Goal: Transaction & Acquisition: Purchase product/service

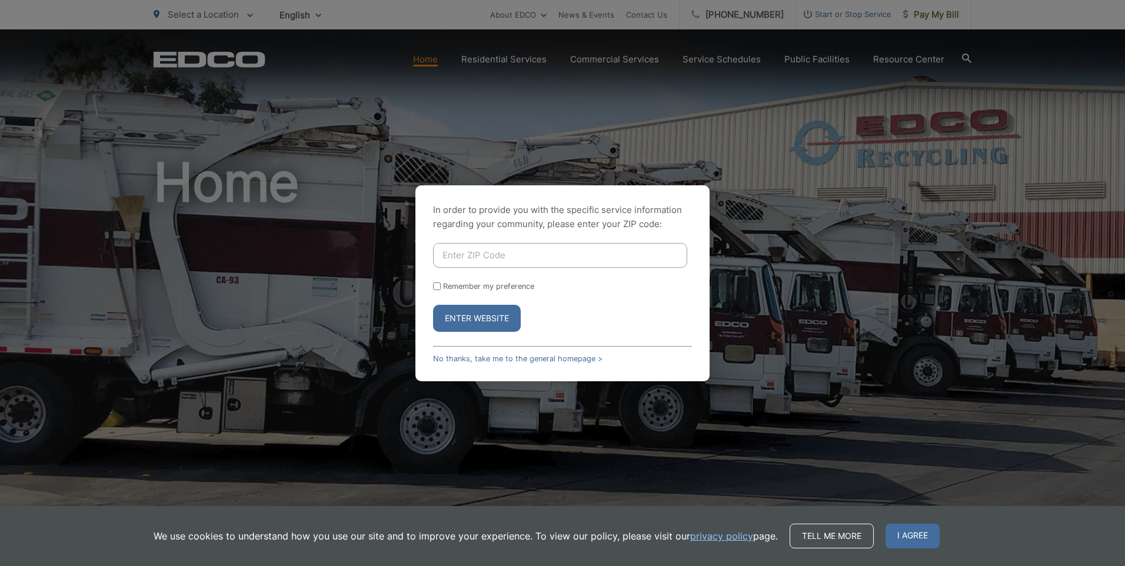
click at [514, 254] on input "Enter ZIP Code" at bounding box center [560, 255] width 254 height 25
click at [468, 316] on button "Enter Website" at bounding box center [477, 318] width 88 height 27
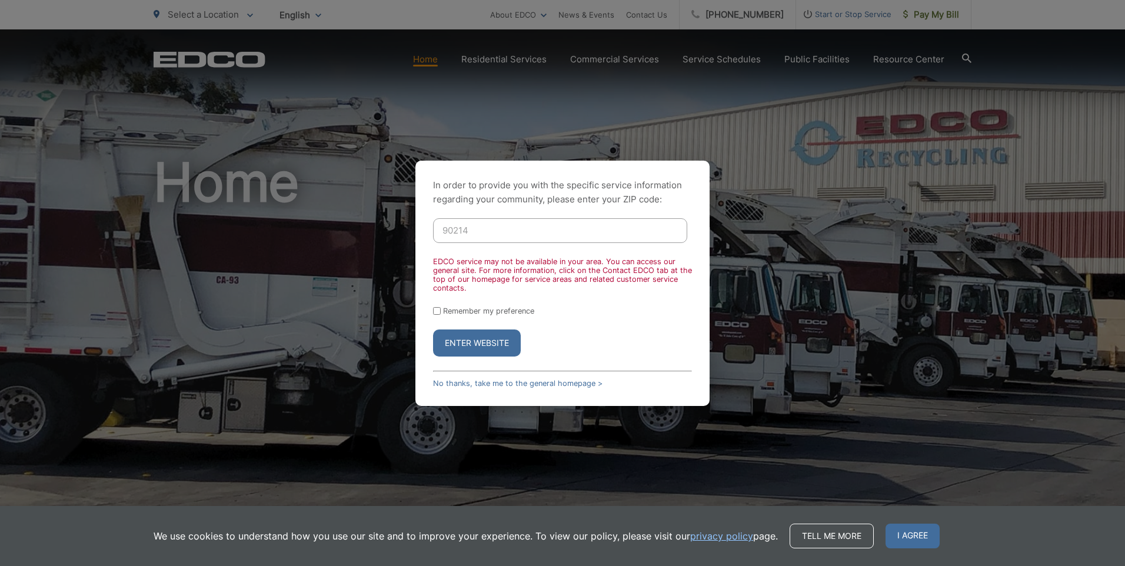
click at [473, 232] on input "90214" at bounding box center [560, 230] width 254 height 25
type input "92014"
click at [483, 340] on button "Enter Website" at bounding box center [477, 343] width 88 height 27
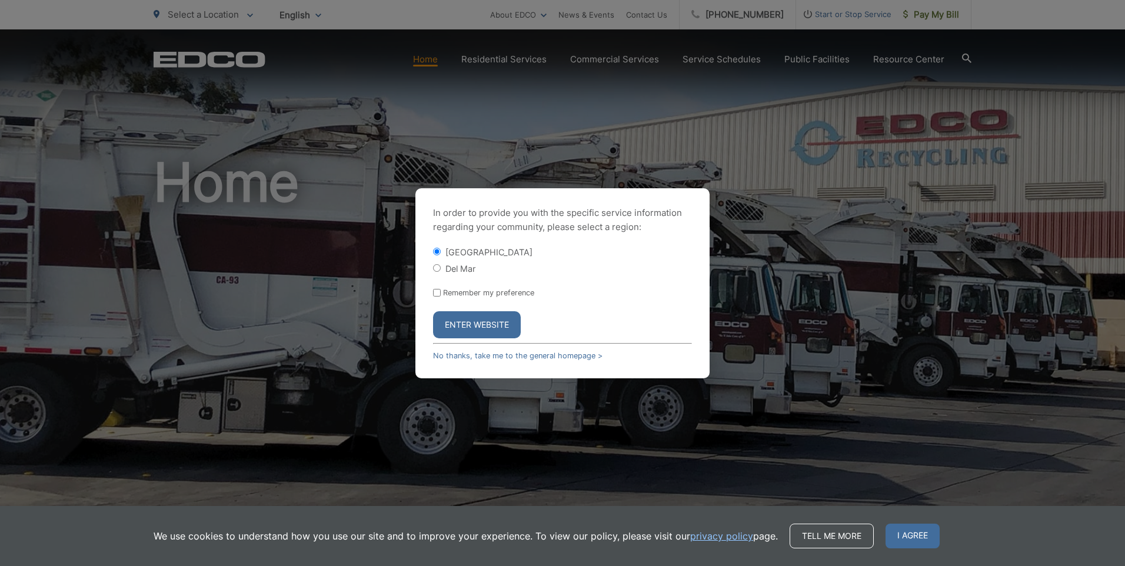
click at [437, 269] on input "Del Mar" at bounding box center [437, 268] width 8 height 8
radio input "true"
click at [471, 322] on button "Enter Website" at bounding box center [477, 324] width 88 height 27
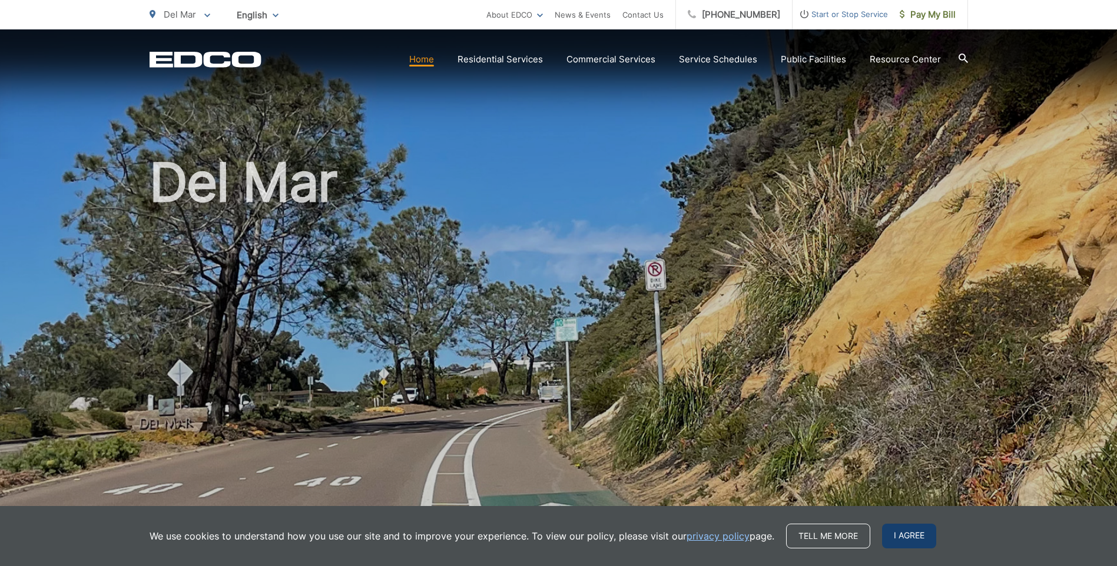
click at [905, 535] on span "I agree" at bounding box center [909, 536] width 54 height 25
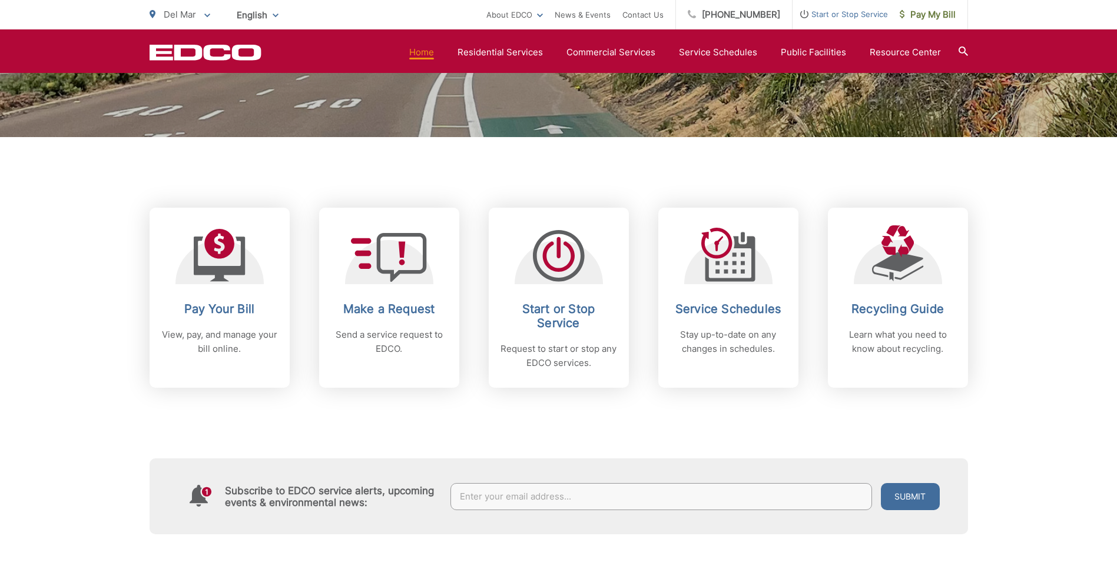
scroll to position [410, 0]
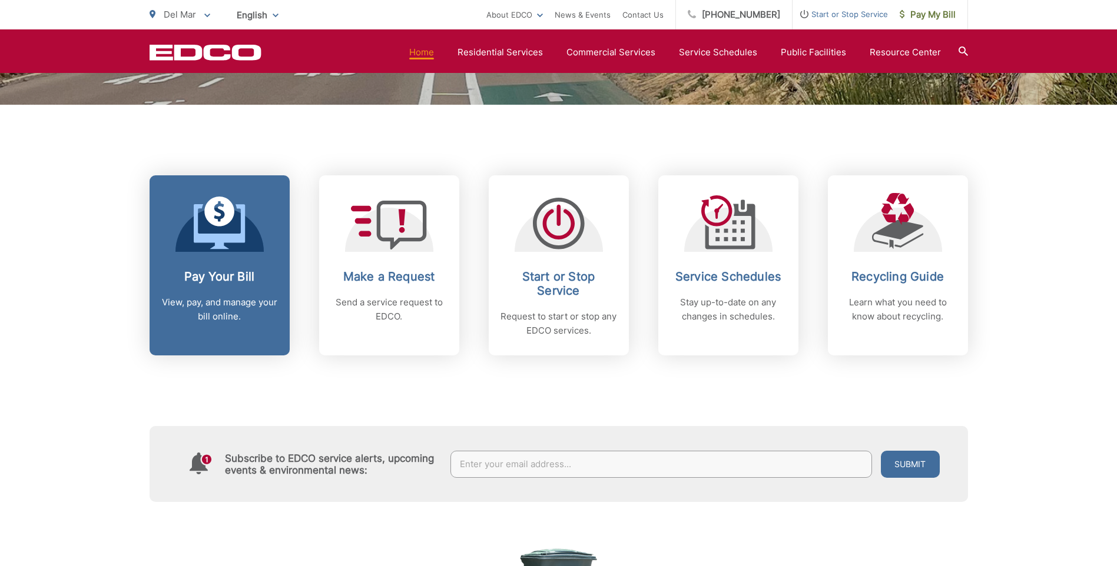
click at [237, 259] on link "Pay Your Bill View, pay, and manage your bill online." at bounding box center [219, 265] width 140 height 180
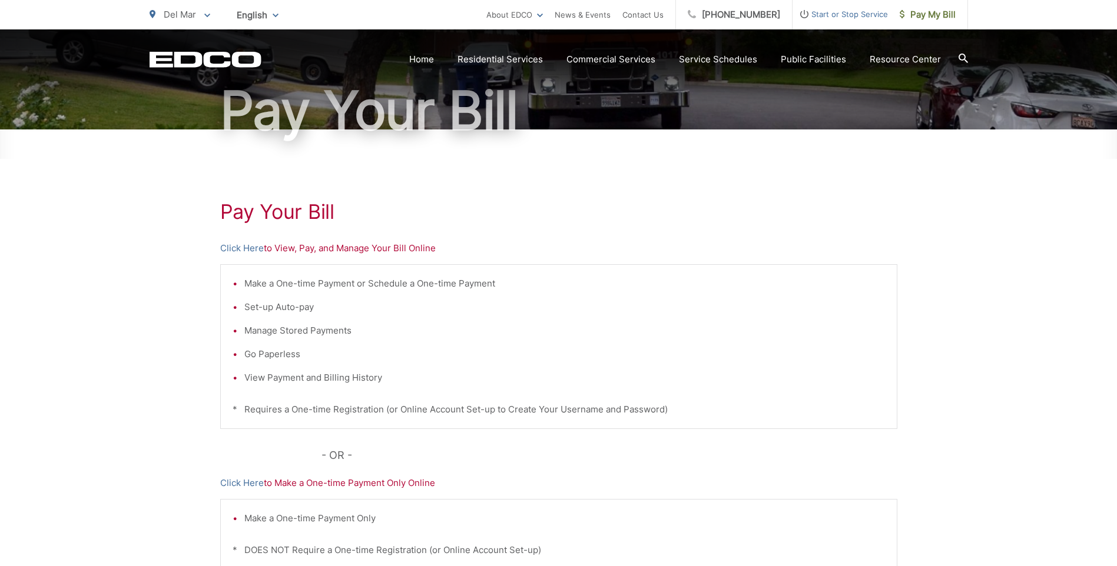
scroll to position [112, 0]
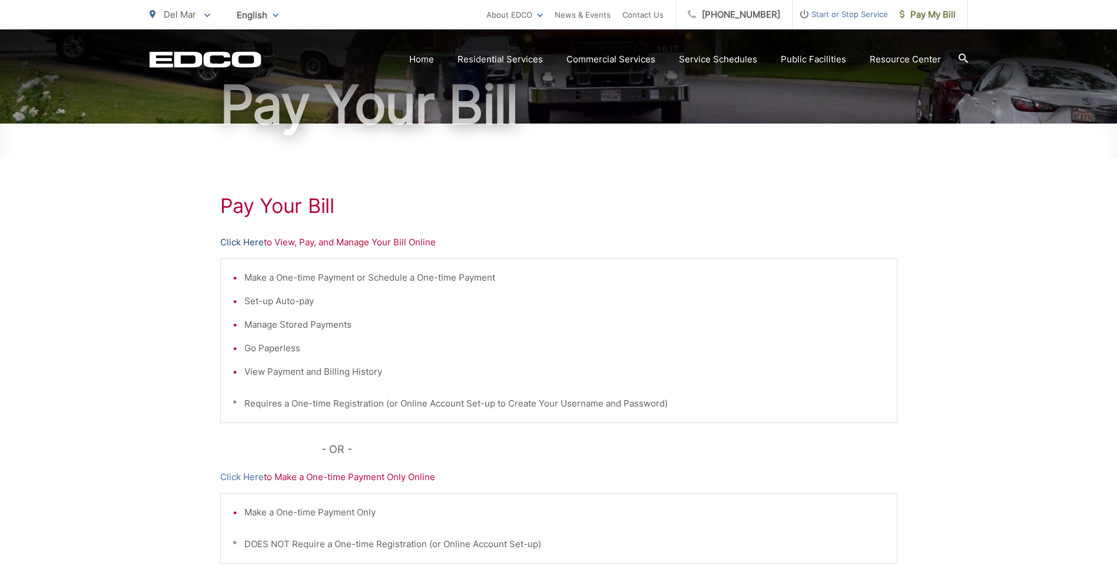
click at [256, 241] on link "Click Here" at bounding box center [242, 242] width 44 height 14
click at [241, 242] on link "Click Here" at bounding box center [242, 242] width 44 height 14
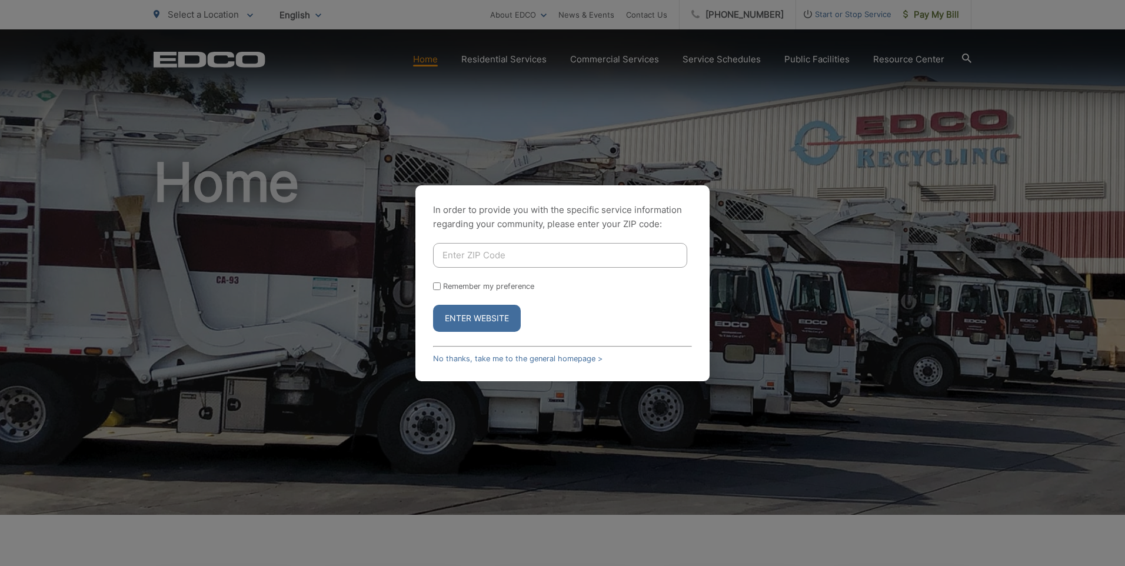
click at [517, 252] on input "Enter ZIP Code" at bounding box center [560, 255] width 254 height 25
type input "92014"
click at [461, 318] on button "Enter Website" at bounding box center [477, 318] width 88 height 27
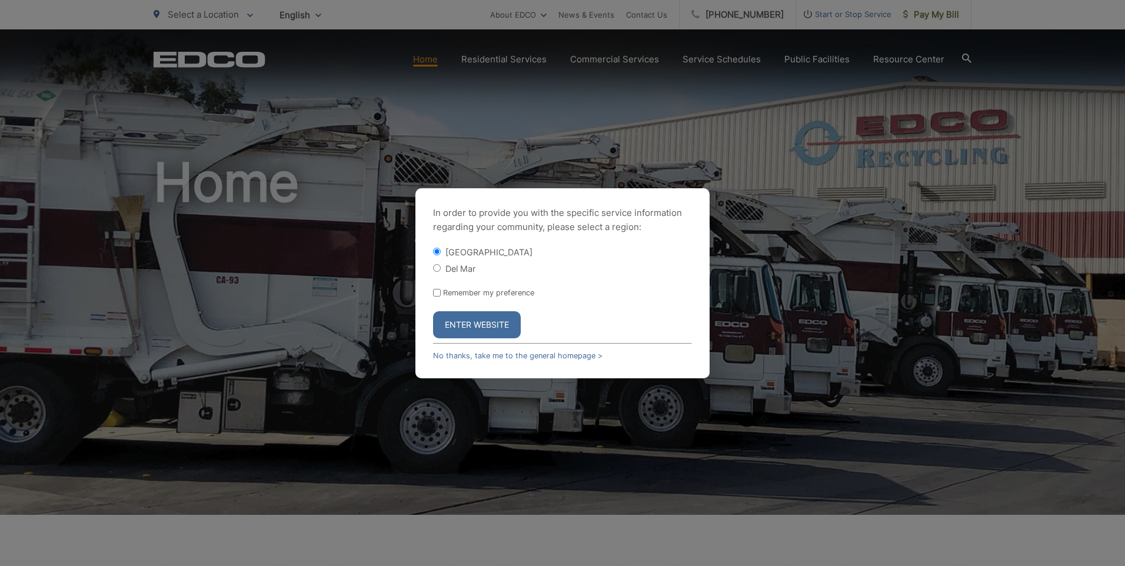
click at [434, 268] on input "Del Mar" at bounding box center [437, 268] width 8 height 8
radio input "true"
click at [495, 328] on button "Enter Website" at bounding box center [477, 324] width 88 height 27
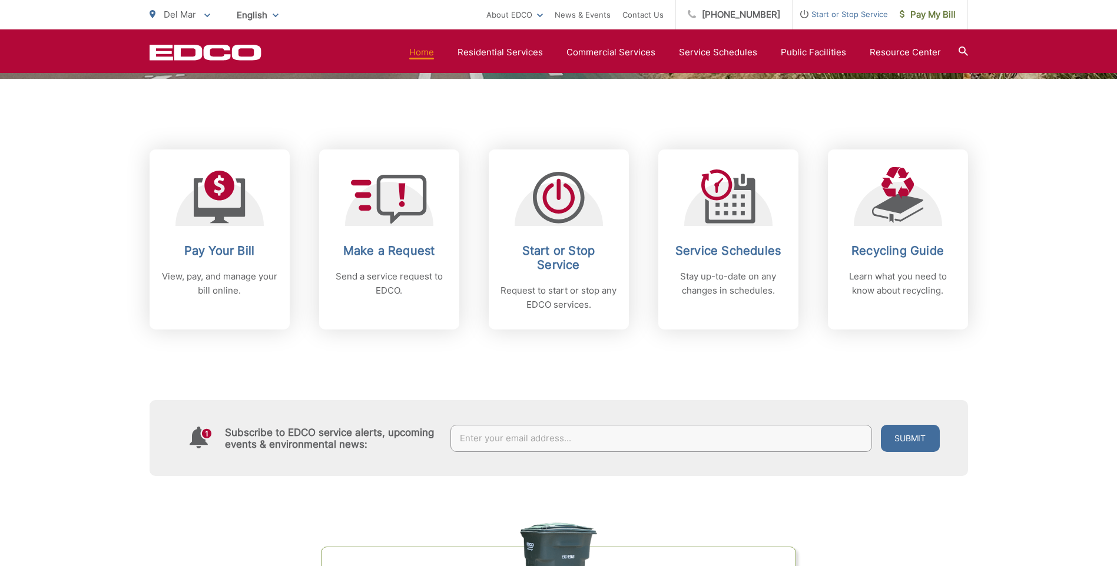
scroll to position [355, 0]
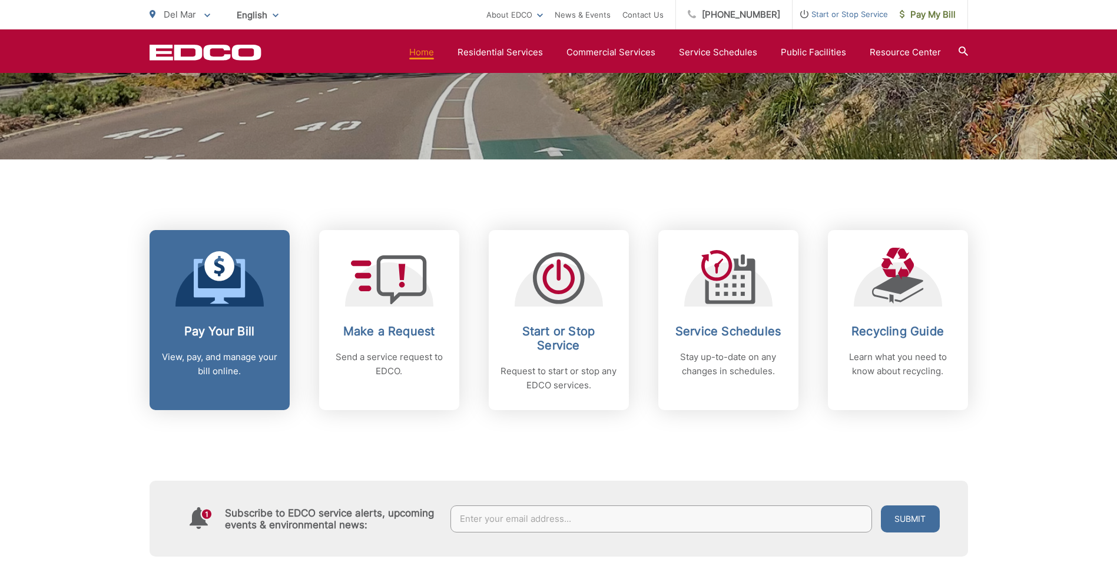
click at [217, 352] on p "View, pay, and manage your bill online." at bounding box center [219, 364] width 117 height 28
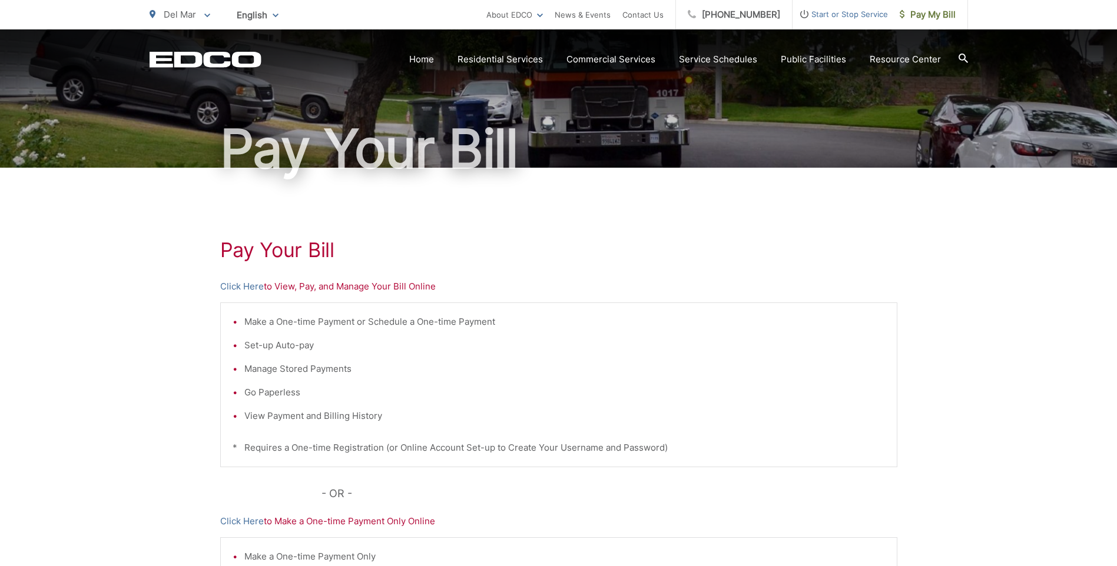
scroll to position [89, 0]
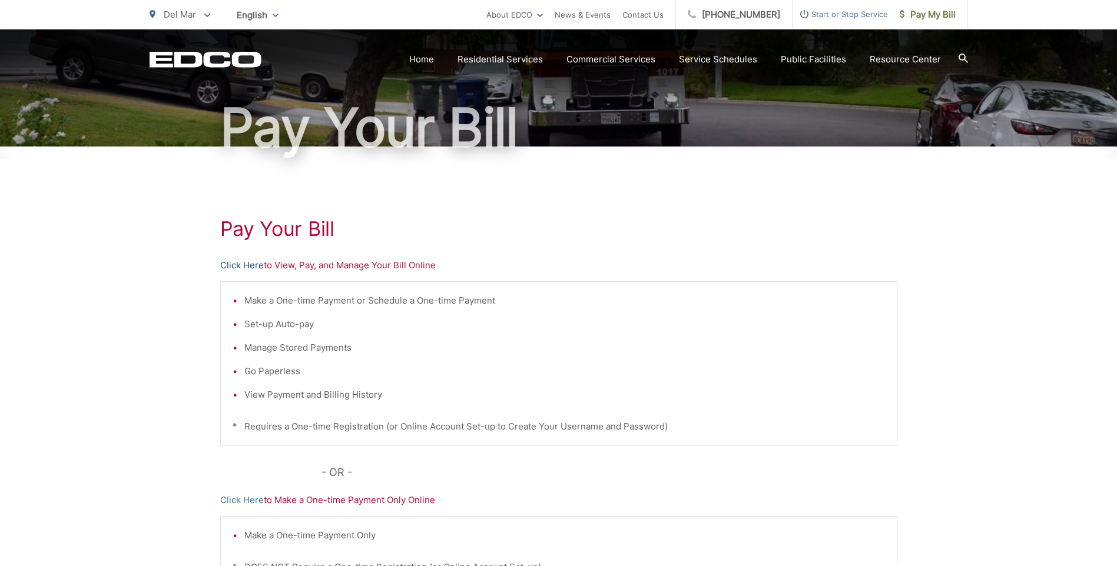
click at [247, 266] on link "Click Here" at bounding box center [242, 265] width 44 height 14
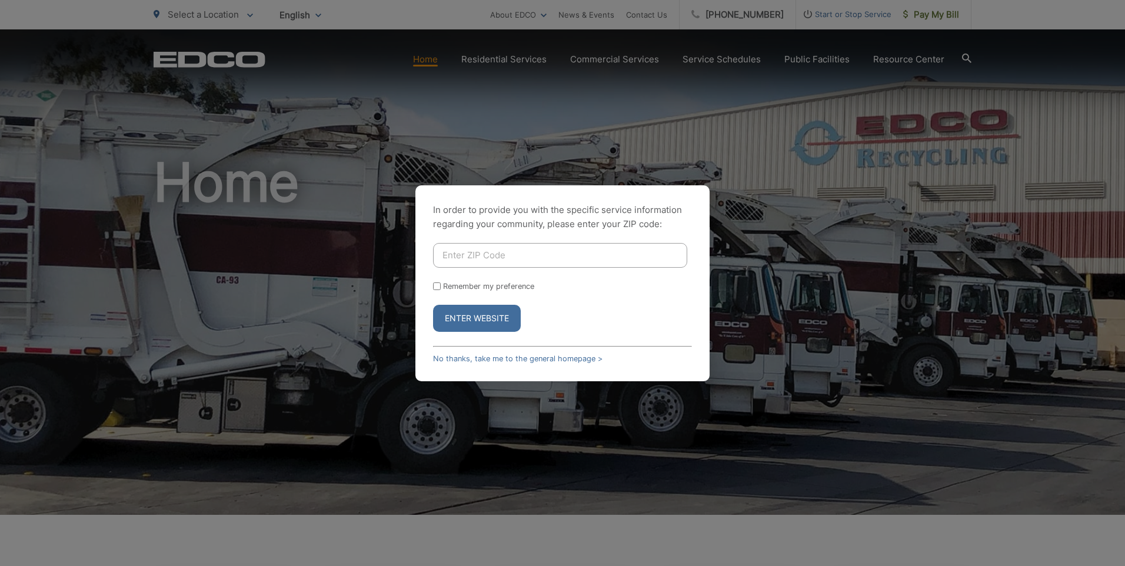
click at [527, 253] on input "Enter ZIP Code" at bounding box center [560, 255] width 254 height 25
type input "92014"
click at [473, 322] on button "Enter Website" at bounding box center [477, 318] width 88 height 27
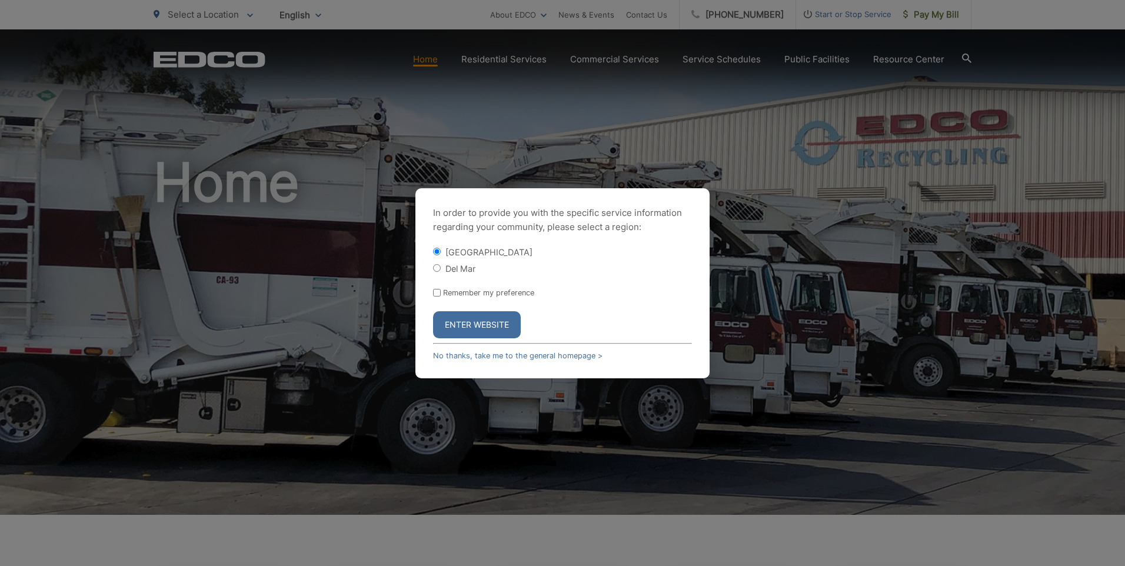
click at [436, 271] on input "Del Mar" at bounding box center [437, 268] width 8 height 8
radio input "true"
click at [467, 320] on button "Enter Website" at bounding box center [477, 324] width 88 height 27
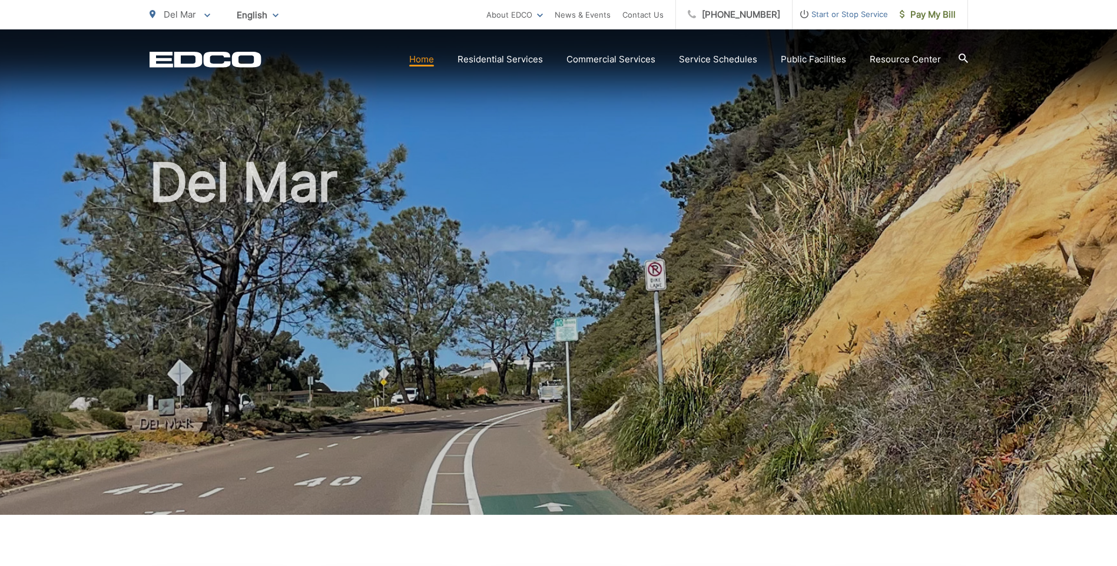
drag, startPoint x: 1115, startPoint y: 107, endPoint x: 1120, endPoint y: 134, distance: 27.5
click at [1116, 134] on html "Home Back Home Residential Services Overview Curbside Pickup Recycling Organic …" at bounding box center [558, 283] width 1117 height 566
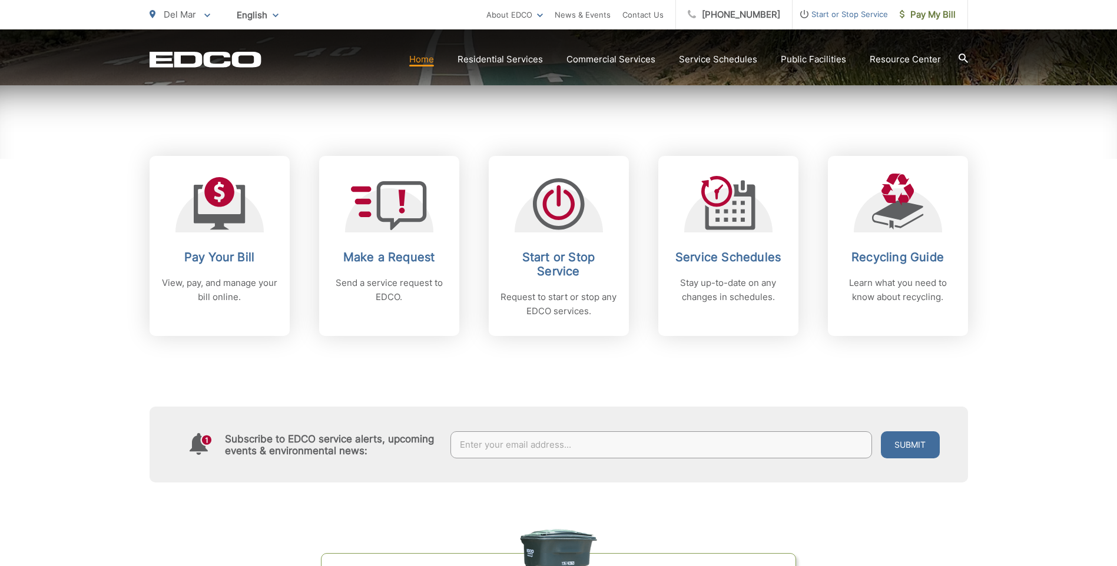
scroll to position [466, 0]
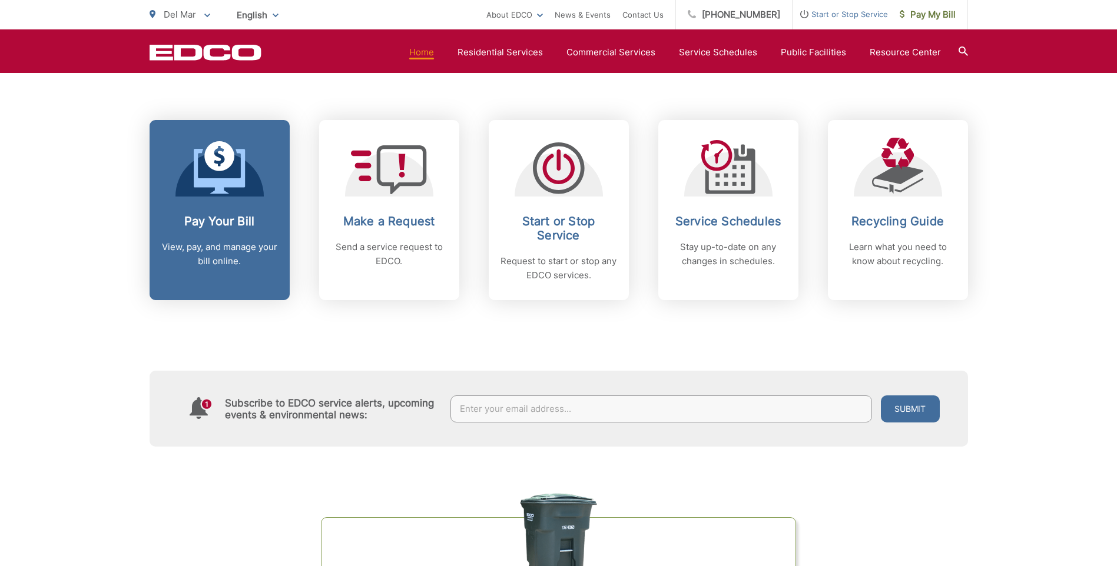
click at [225, 218] on h2 "Pay Your Bill" at bounding box center [219, 221] width 117 height 14
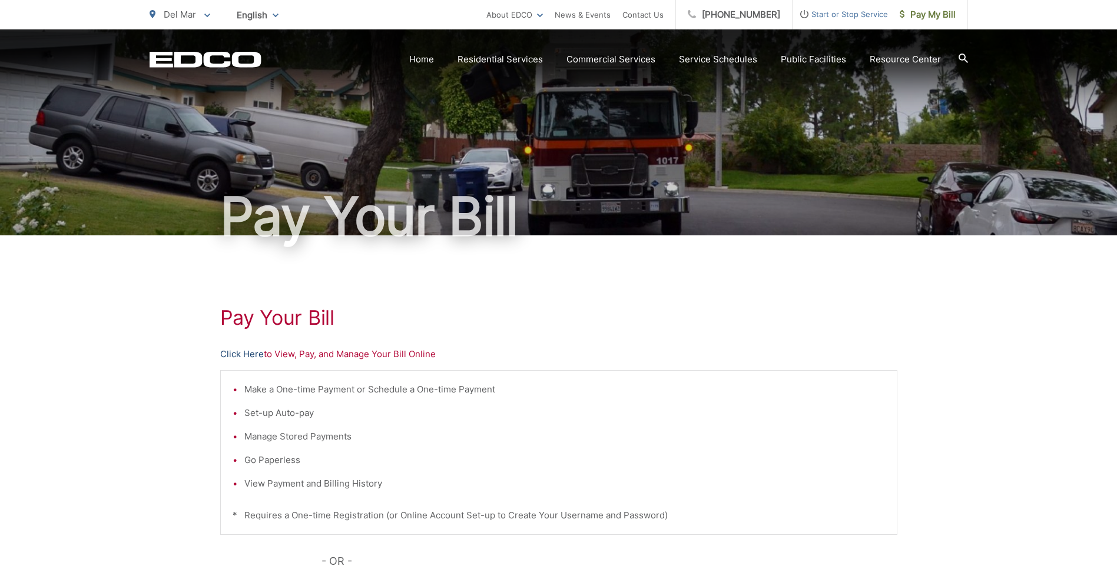
click at [239, 353] on link "Click Here" at bounding box center [242, 354] width 44 height 14
